Goal: Transaction & Acquisition: Book appointment/travel/reservation

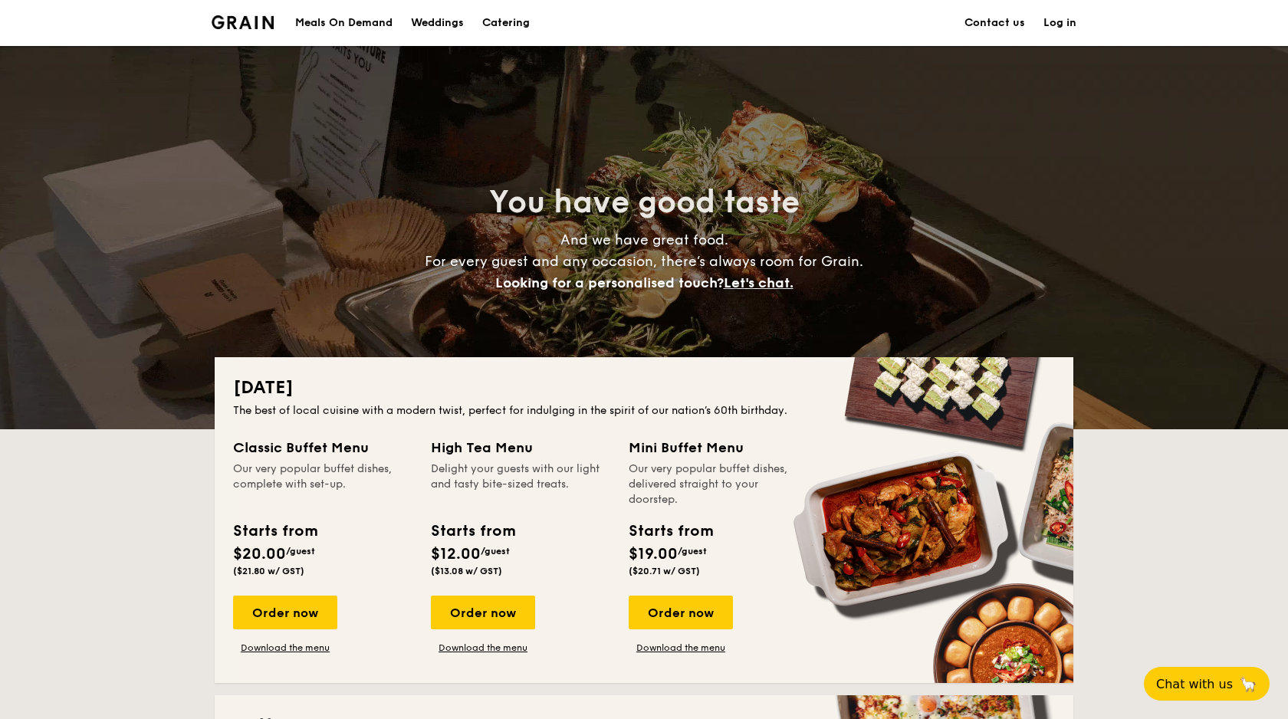
click at [506, 18] on h1 "Catering" at bounding box center [506, 23] width 48 height 46
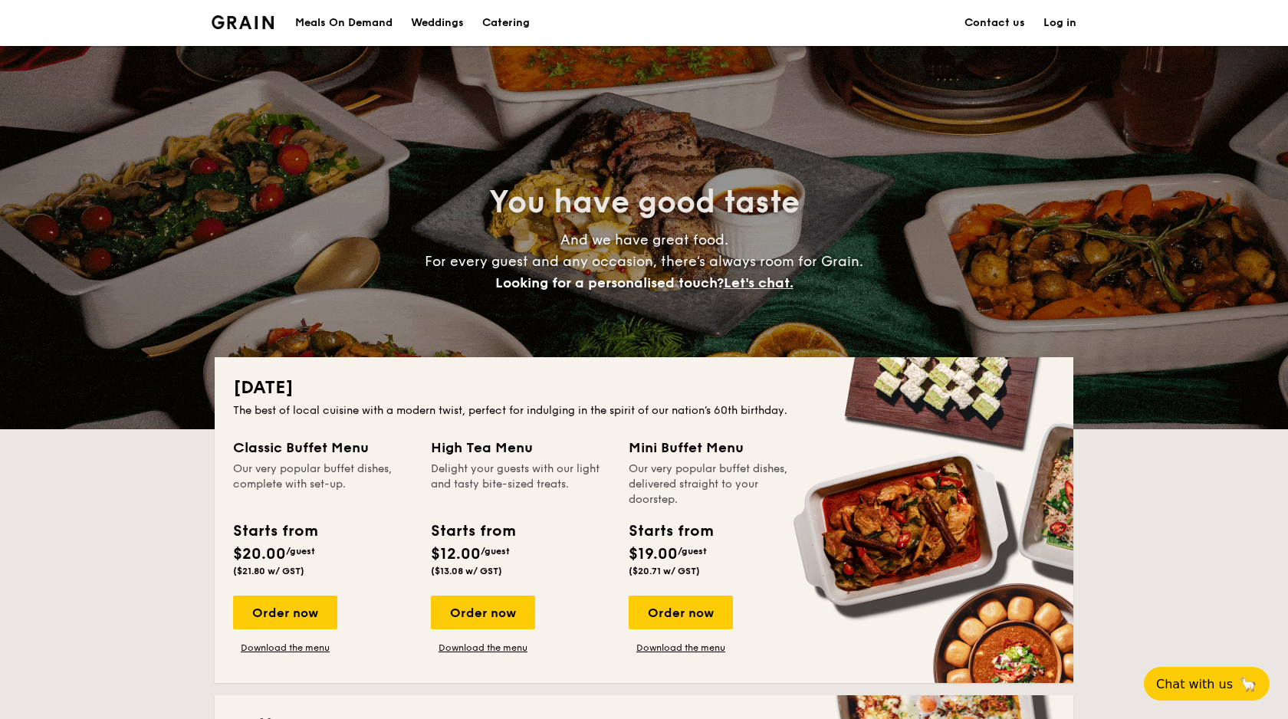
click at [506, 28] on h1 "Catering" at bounding box center [506, 23] width 48 height 46
click at [505, 16] on h1 "Catering" at bounding box center [506, 23] width 48 height 46
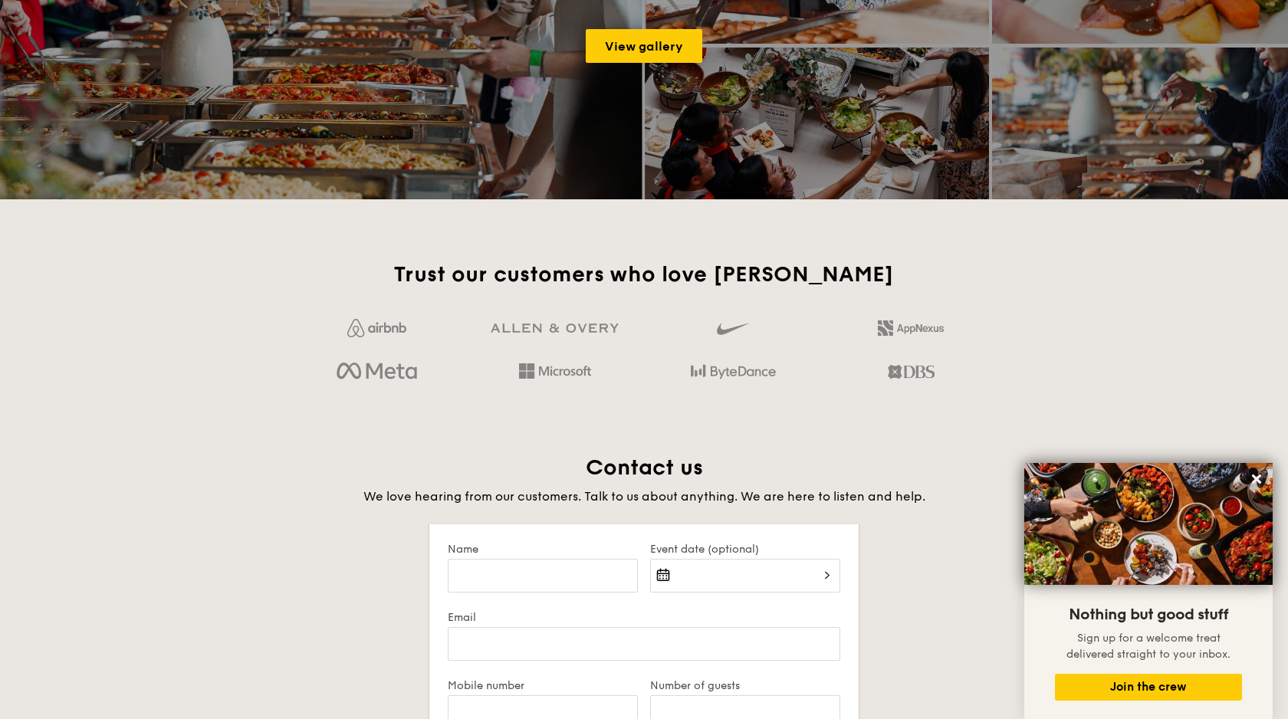
scroll to position [2529, 0]
